Goal: Information Seeking & Learning: Learn about a topic

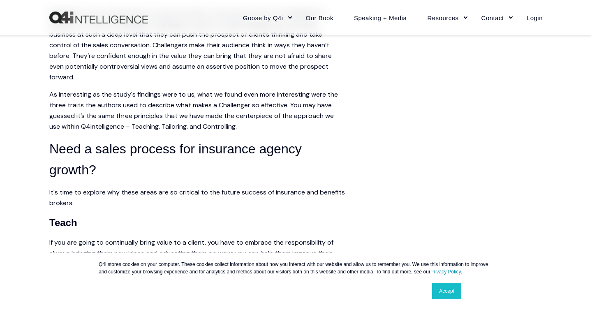
scroll to position [587, 0]
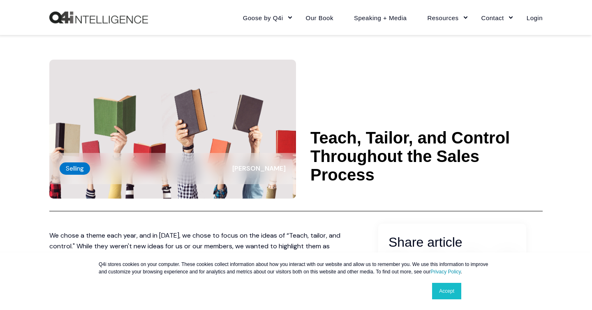
scroll to position [469, 0]
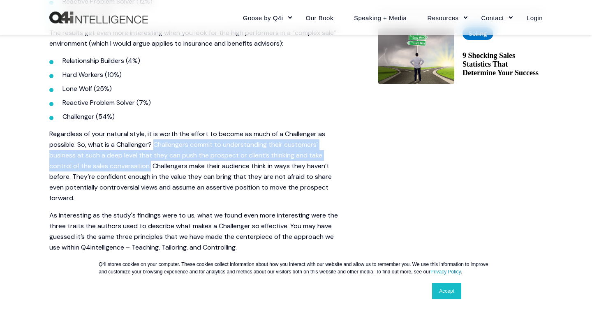
drag, startPoint x: 150, startPoint y: 166, endPoint x: 154, endPoint y: 147, distance: 18.9
click at [154, 147] on p "Regardless of your natural style, it is worth the effort to become as much of a…" at bounding box center [197, 166] width 296 height 75
copy p "Challengers commit to understanding their customers' business at such a deep le…"
